Goal: Information Seeking & Learning: Learn about a topic

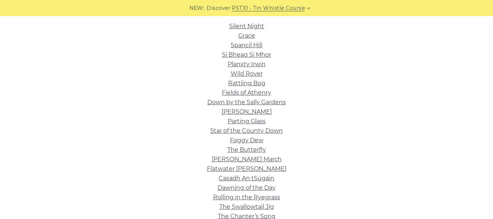
scroll to position [182, 0]
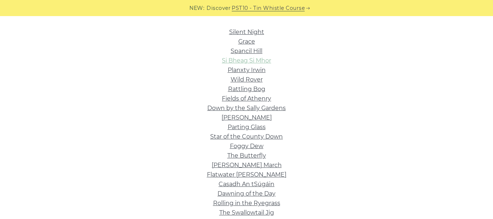
click at [259, 62] on link "Si­ Bheag Si­ Mhor" at bounding box center [246, 60] width 49 height 7
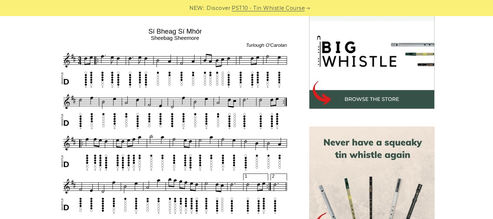
scroll to position [231, 0]
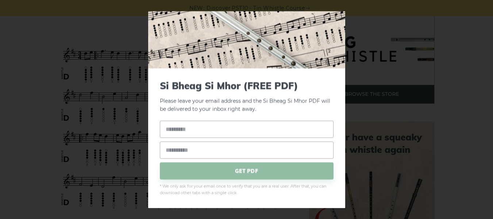
scroll to position [0, 0]
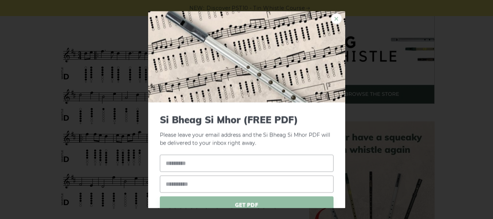
click at [331, 17] on link "×" at bounding box center [336, 18] width 11 height 11
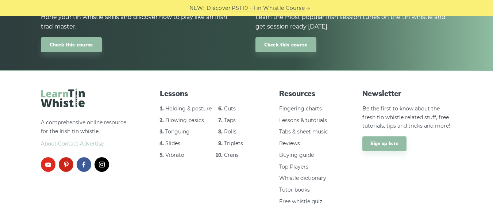
scroll to position [913, 0]
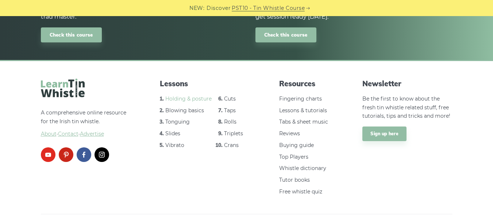
click at [184, 95] on link "Holding & posture" at bounding box center [188, 98] width 46 height 7
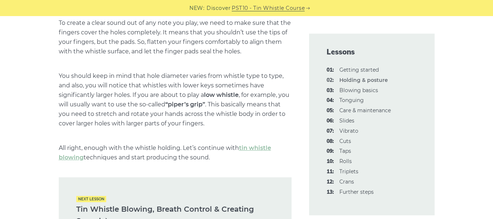
scroll to position [1004, 0]
click at [245, 146] on link "tin whistle blowing" at bounding box center [165, 152] width 212 height 16
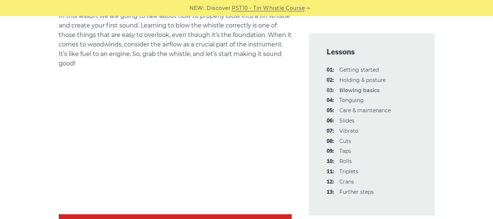
scroll to position [213, 0]
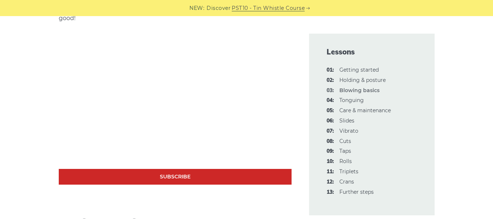
scroll to position [242, 0]
